Goal: Information Seeking & Learning: Find contact information

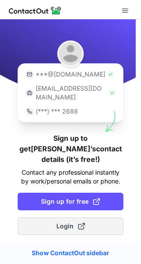
click at [62, 222] on span "Login" at bounding box center [70, 226] width 29 height 9
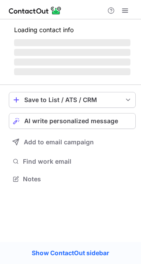
scroll to position [192, 141]
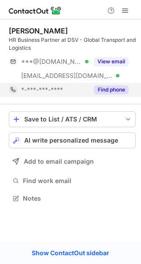
click at [109, 89] on button "Find phone" at bounding box center [111, 89] width 35 height 9
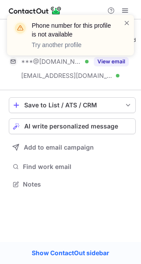
scroll to position [178, 141]
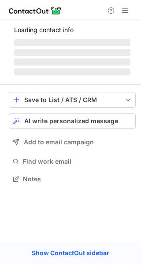
scroll to position [184, 141]
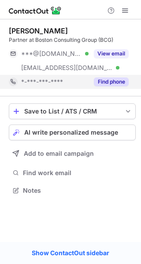
click at [115, 78] on button "Find phone" at bounding box center [111, 82] width 35 height 9
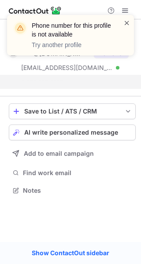
click at [126, 22] on span at bounding box center [126, 22] width 7 height 9
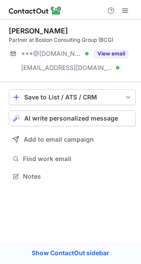
scroll to position [170, 141]
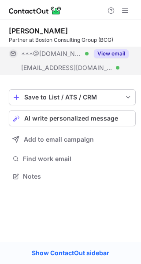
click at [118, 56] on button "View email" at bounding box center [111, 53] width 35 height 9
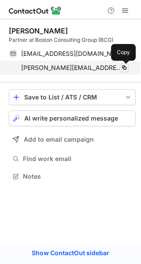
click at [123, 68] on span at bounding box center [124, 67] width 7 height 7
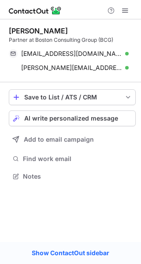
scroll to position [170, 141]
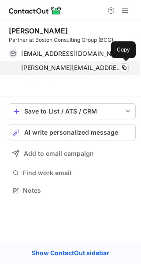
scroll to position [170, 141]
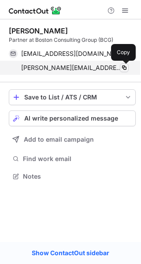
click at [126, 67] on span at bounding box center [124, 67] width 7 height 7
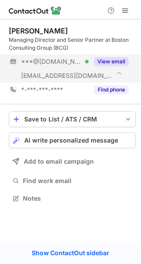
scroll to position [192, 141]
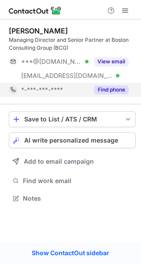
click at [117, 89] on button "Find phone" at bounding box center [111, 89] width 35 height 9
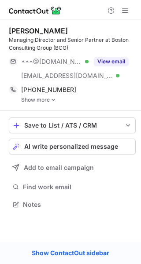
click at [47, 101] on link "Show more" at bounding box center [78, 100] width 115 height 6
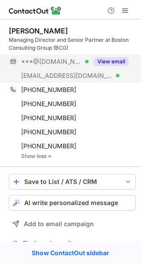
click at [106, 59] on button "View email" at bounding box center [111, 61] width 35 height 9
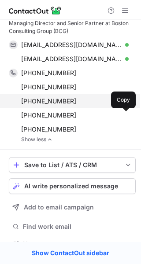
scroll to position [0, 0]
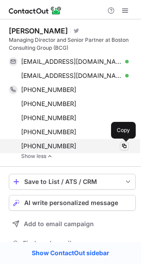
click at [123, 144] on span at bounding box center [124, 146] width 7 height 7
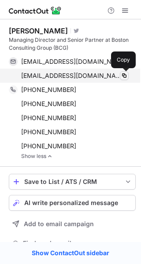
click at [124, 77] on span at bounding box center [124, 75] width 7 height 7
